Goal: Transaction & Acquisition: Purchase product/service

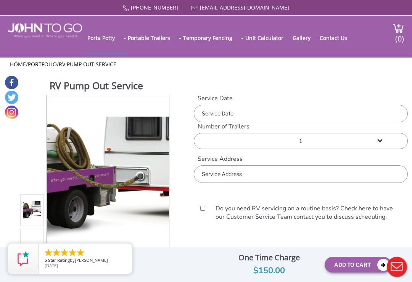
click at [335, 137] on select "1 2 (5% discount) 3 (8% discount) 4 (10% discount) 5 (12% discount) 6 (12% disc…" at bounding box center [301, 141] width 214 height 16
click at [212, 176] on input "text" at bounding box center [301, 175] width 214 height 18
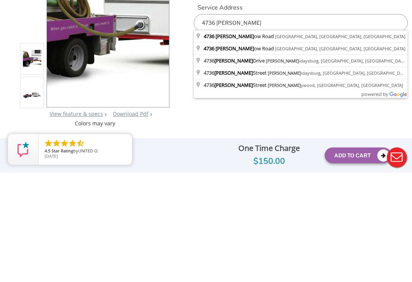
type input "[STREET_ADDRESS][PERSON_NAME]"
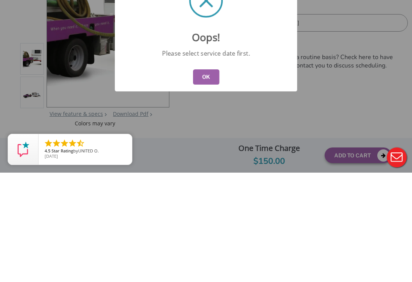
scroll to position [110, 0]
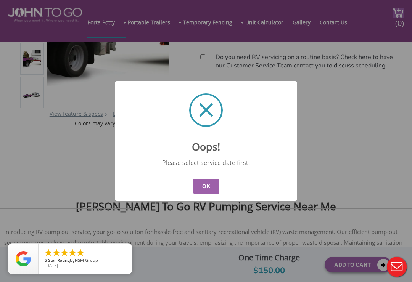
click at [203, 185] on button "OK" at bounding box center [206, 186] width 26 height 15
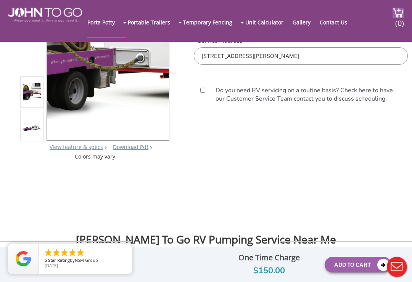
scroll to position [0, 0]
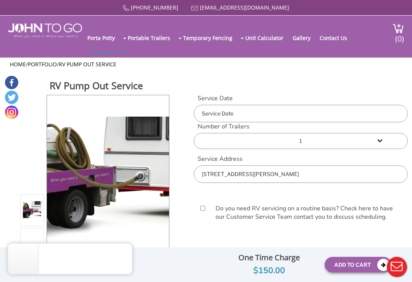
click at [206, 211] on input "Do you need RV servicing on a routine basis? Check here to have our Customer Se…" at bounding box center [203, 208] width 6 height 5
click at [203, 210] on input "Do you need RV servicing on a routine basis? Check here to have our Customer Se…" at bounding box center [203, 208] width 6 height 5
checkbox input "false"
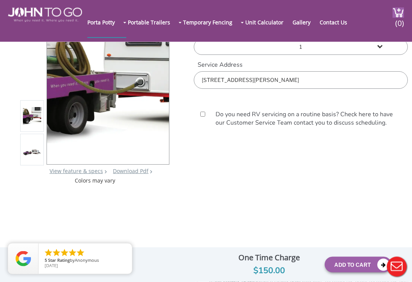
scroll to position [52, 0]
click at [345, 273] on button "Add To Cart" at bounding box center [358, 265] width 67 height 16
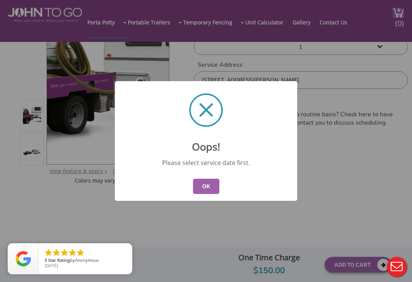
click at [204, 194] on button "OK" at bounding box center [206, 186] width 26 height 15
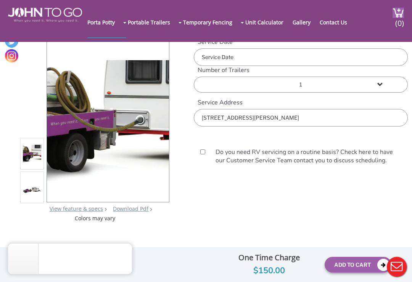
scroll to position [0, 0]
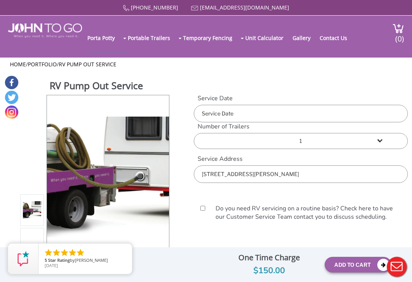
click at [215, 114] on input "text" at bounding box center [301, 114] width 214 height 18
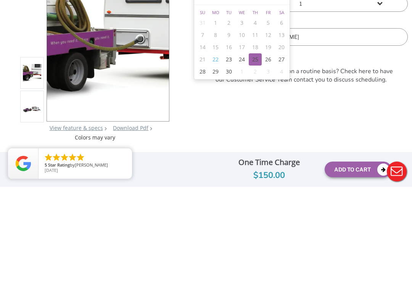
click at [257, 149] on div "25" at bounding box center [255, 155] width 13 height 12
type input "[DATE]"
click at [217, 108] on form "Service Date Number of Trailers 1 2 (5% discount) 3 (8% discount) 4 (10% discou…" at bounding box center [301, 132] width 214 height 160
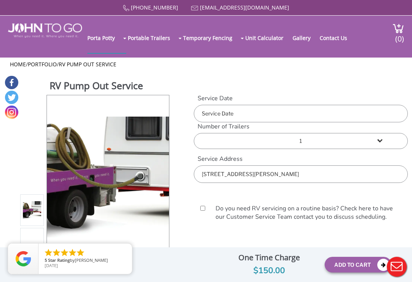
click at [213, 116] on input "text" at bounding box center [301, 114] width 214 height 18
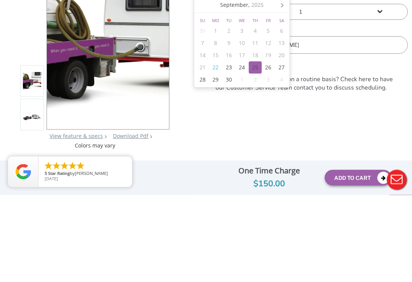
click at [254, 149] on div "25" at bounding box center [255, 155] width 13 height 12
type input "[DATE]"
click at [253, 149] on div "25" at bounding box center [255, 155] width 13 height 12
type input "[DATE]"
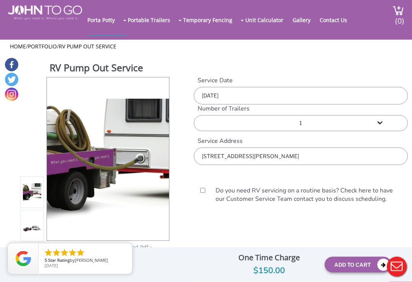
scroll to position [18, 0]
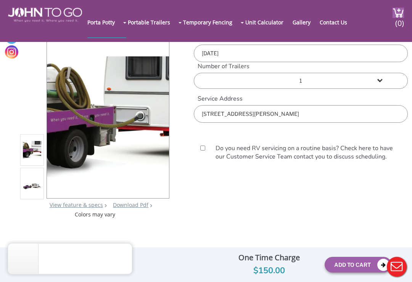
click at [347, 273] on button "Add To Cart" at bounding box center [358, 265] width 67 height 16
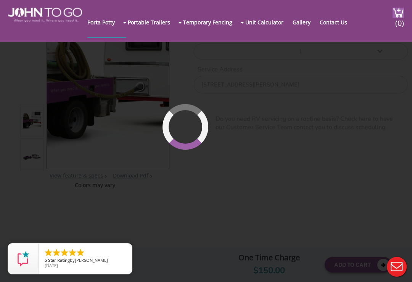
scroll to position [52, 0]
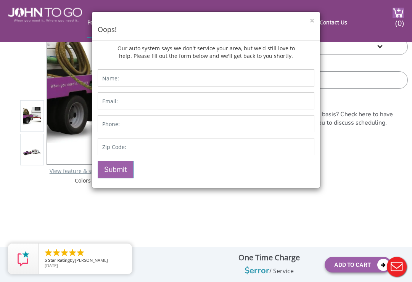
click at [317, 17] on div "× Oops!" at bounding box center [206, 26] width 228 height 29
click at [310, 27] on h4 "Oops!" at bounding box center [206, 30] width 217 height 10
click at [69, 229] on div "× Oops! Our auto system says we don't service your area, but we'd still love to…" at bounding box center [206, 141] width 412 height 282
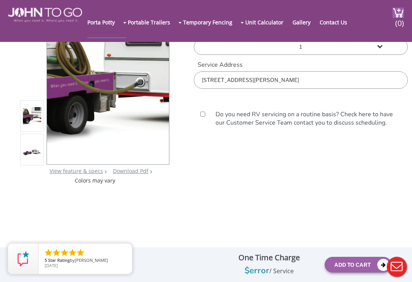
click at [66, 197] on div at bounding box center [206, 157] width 412 height 251
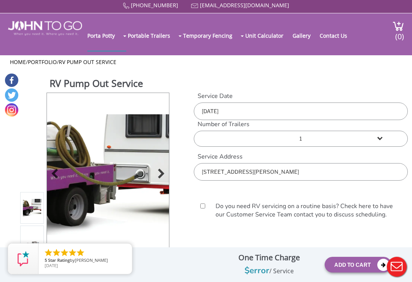
scroll to position [0, 0]
